Goal: Navigation & Orientation: Find specific page/section

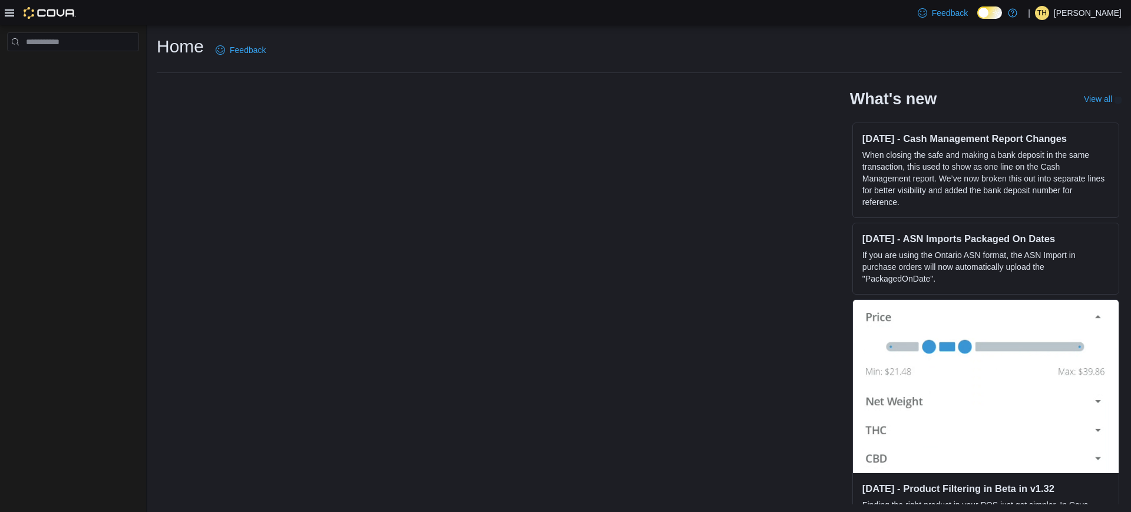
click at [1066, 9] on p "Tyler Hopkinson" at bounding box center [1088, 13] width 68 height 14
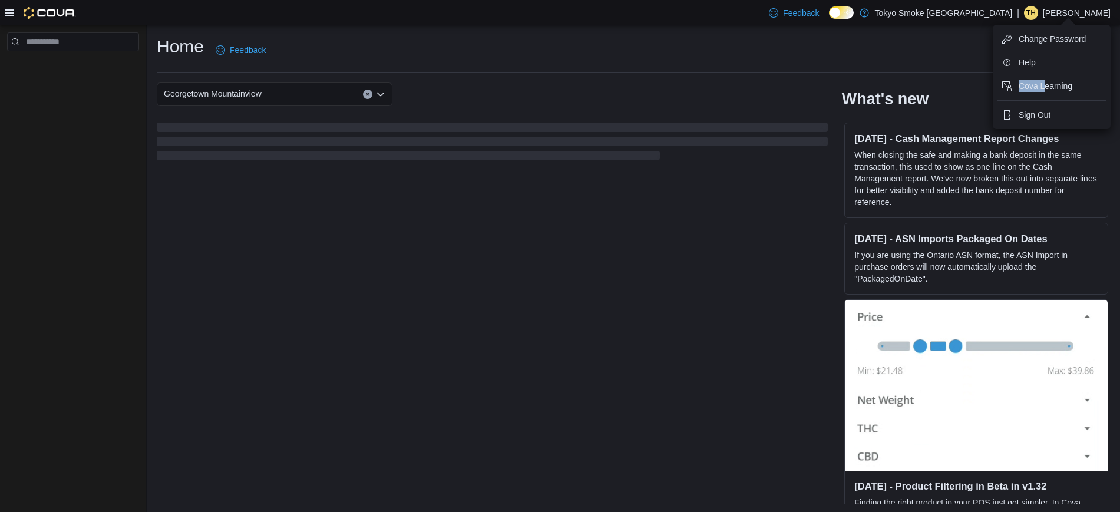
click at [1044, 98] on ul "Change Password Help Cova Learning Sign Out" at bounding box center [1051, 77] width 118 height 104
click at [1036, 109] on span "Sign Out" at bounding box center [1034, 115] width 32 height 12
